Goal: Entertainment & Leisure: Consume media (video, audio)

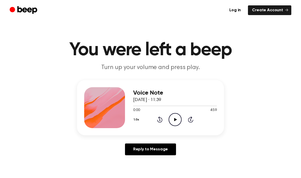
click at [177, 122] on icon "Play Audio" at bounding box center [175, 119] width 13 height 13
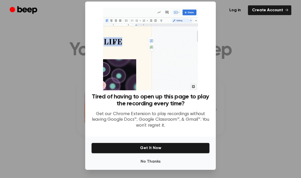
scroll to position [20, 0]
click at [156, 157] on button "No Thanks" at bounding box center [150, 161] width 119 height 10
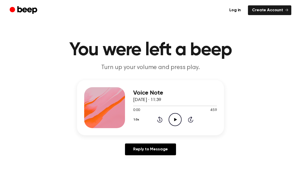
click at [172, 123] on icon "Play Audio" at bounding box center [175, 119] width 13 height 13
click at [178, 118] on icon "Pause Audio" at bounding box center [175, 119] width 13 height 13
click at [159, 119] on icon "Rewind 5 seconds" at bounding box center [160, 119] width 6 height 7
click at [161, 120] on icon "Rewind 5 seconds" at bounding box center [160, 119] width 6 height 7
click at [162, 120] on icon at bounding box center [159, 119] width 5 height 6
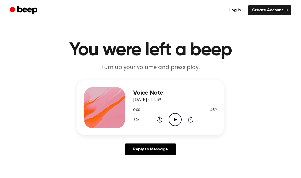
click at [176, 118] on icon "Play Audio" at bounding box center [175, 119] width 13 height 13
click at [175, 119] on icon at bounding box center [175, 119] width 3 height 3
click at [179, 119] on icon "Pause Audio" at bounding box center [175, 119] width 13 height 13
